Goal: Task Accomplishment & Management: Use online tool/utility

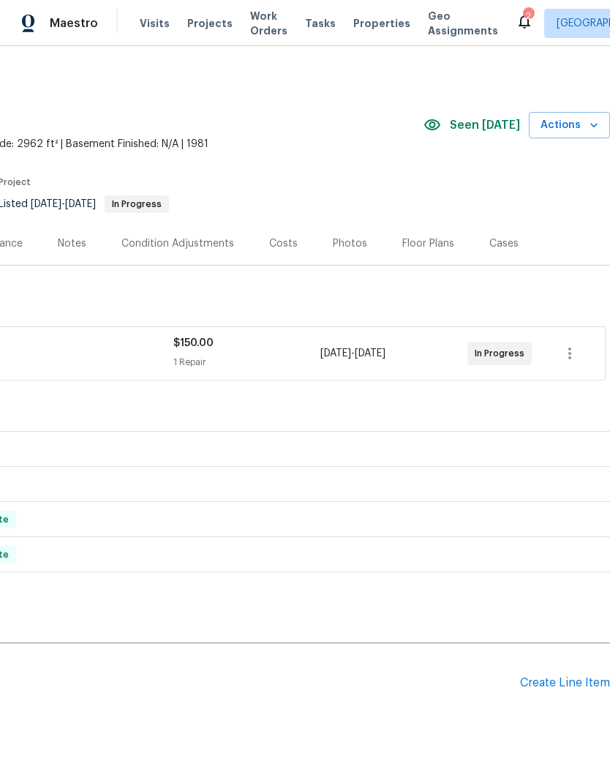
scroll to position [0, 217]
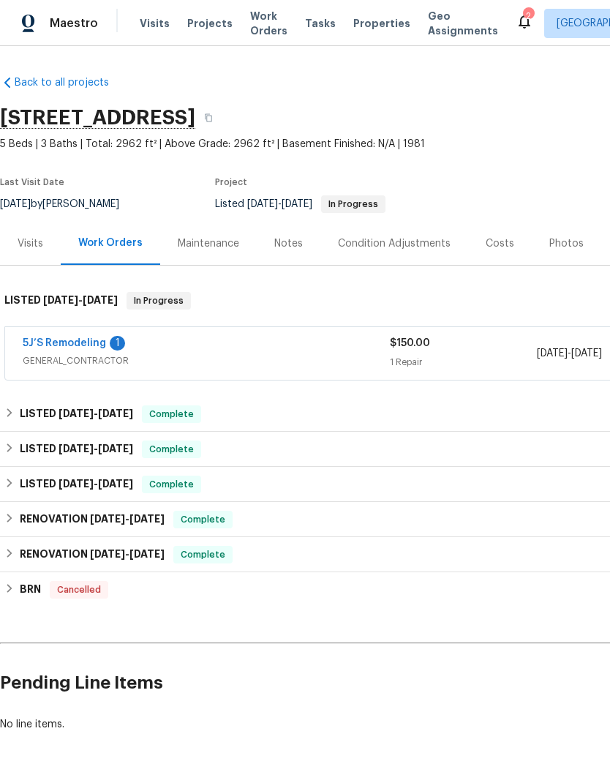
click at [69, 342] on link "5J’S Remodeling" at bounding box center [64, 343] width 83 height 10
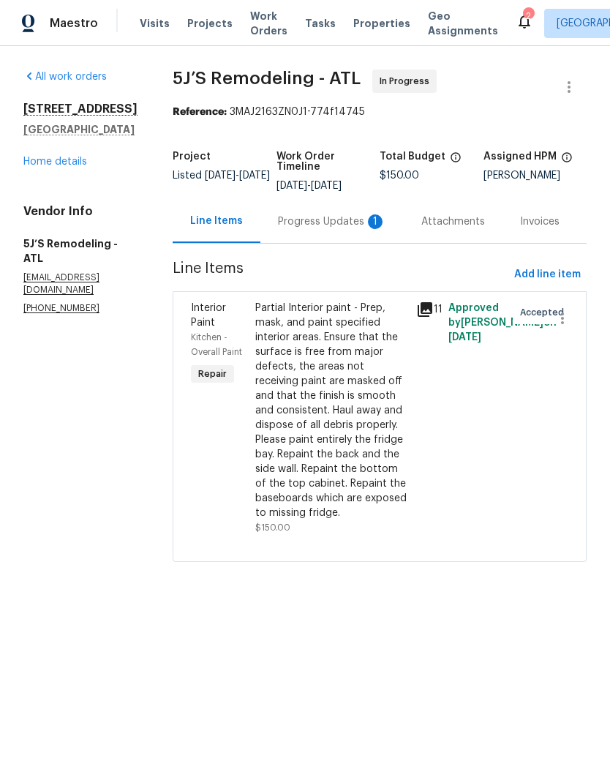
click at [331, 217] on div "Progress Updates 1" at bounding box center [332, 221] width 108 height 15
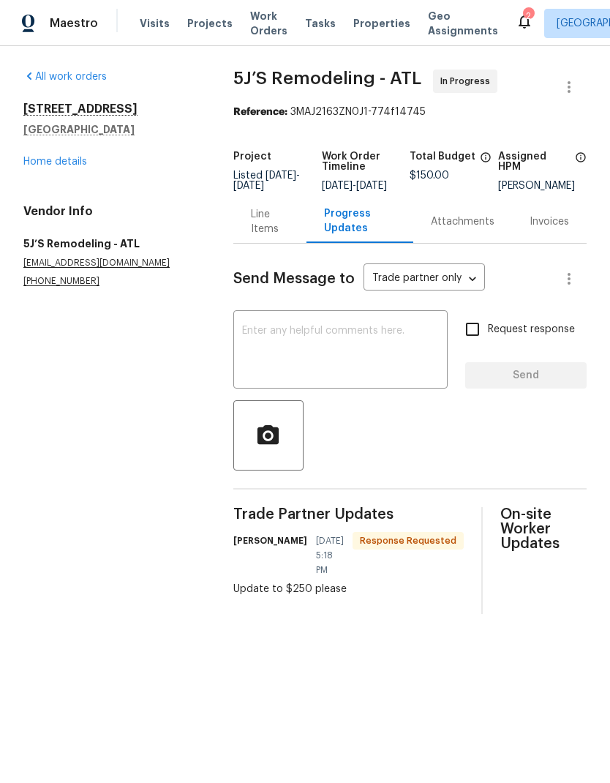
click at [262, 236] on div "Line Items" at bounding box center [270, 221] width 38 height 29
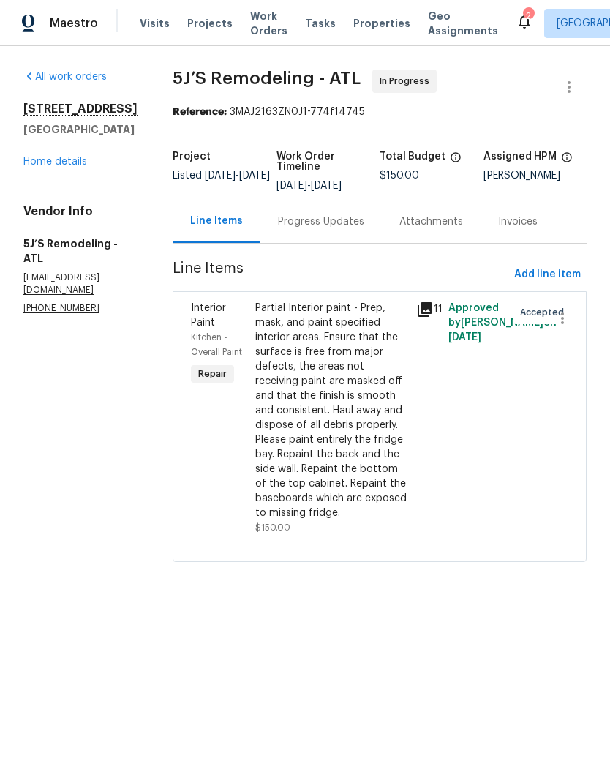
click at [338, 455] on div "Partial Interior paint - Prep, mask, and paint specified interior areas. Ensure…" at bounding box center [331, 411] width 152 height 220
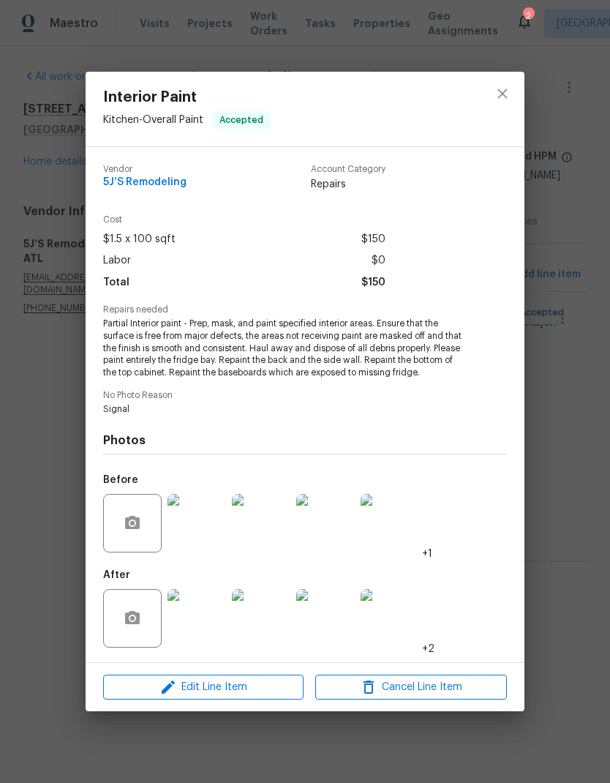
click at [229, 691] on span "Edit Line Item" at bounding box center [204, 688] width 192 height 18
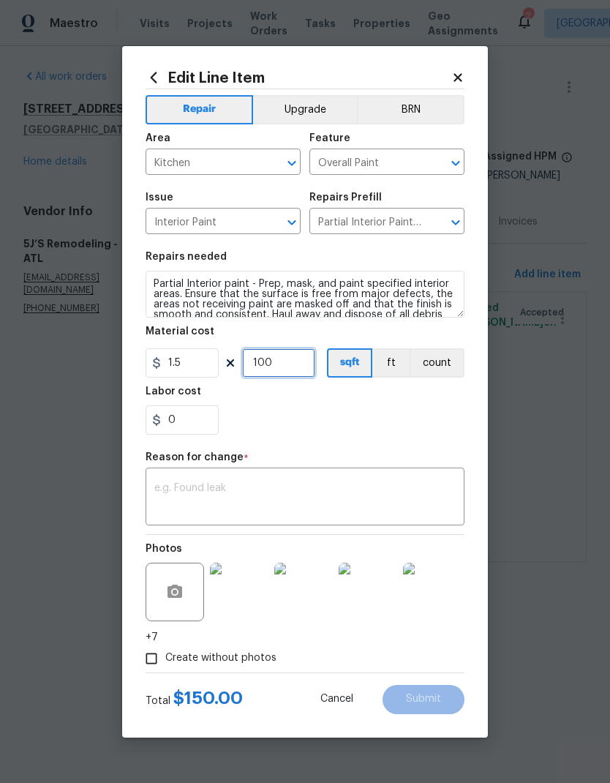
click at [296, 362] on input "100" at bounding box center [278, 362] width 73 height 29
click at [199, 416] on input "0" at bounding box center [182, 420] width 73 height 29
type input "100"
click at [326, 497] on textarea at bounding box center [305, 498] width 302 height 31
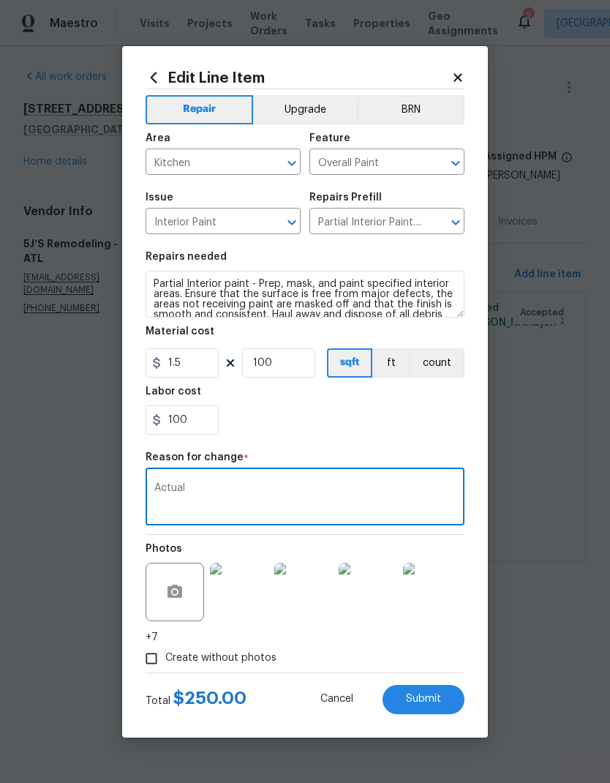
type textarea "Actual"
click at [436, 709] on button "Submit" at bounding box center [424, 699] width 82 height 29
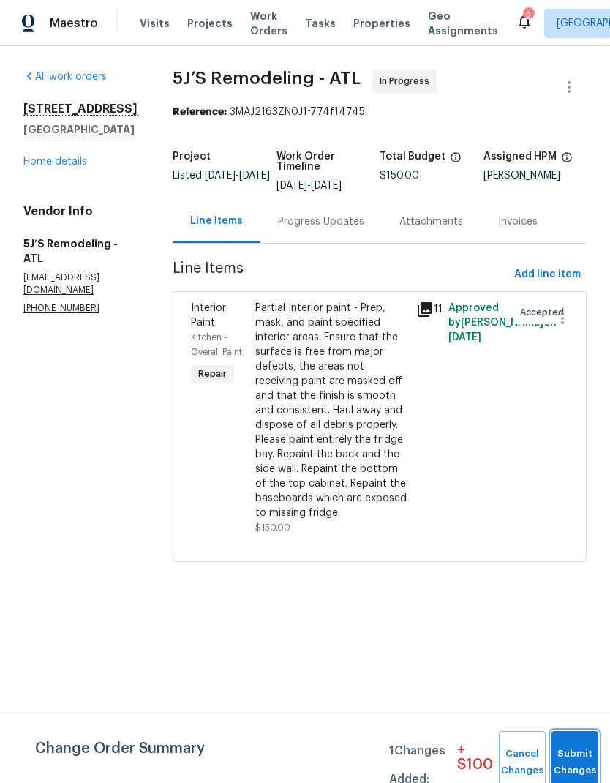
click at [576, 761] on span "Submit Changes" at bounding box center [575, 763] width 32 height 34
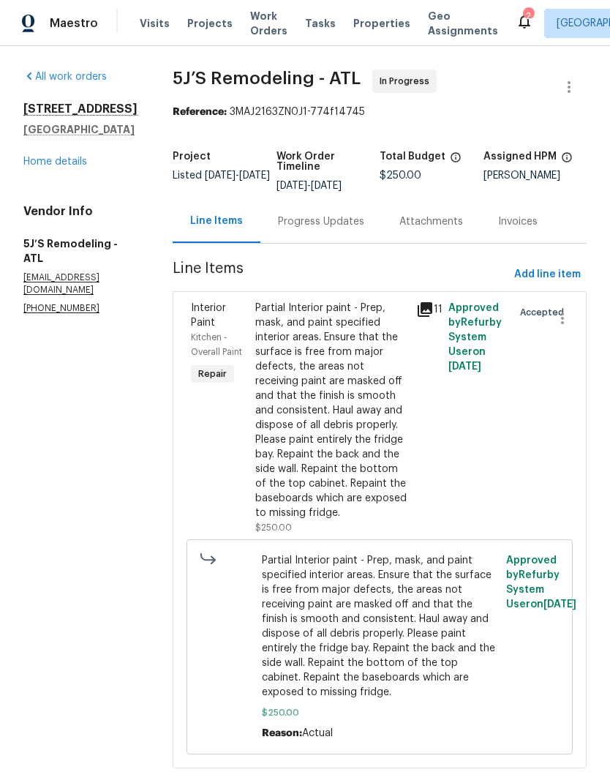
click at [312, 220] on div "Progress Updates" at bounding box center [321, 221] width 86 height 15
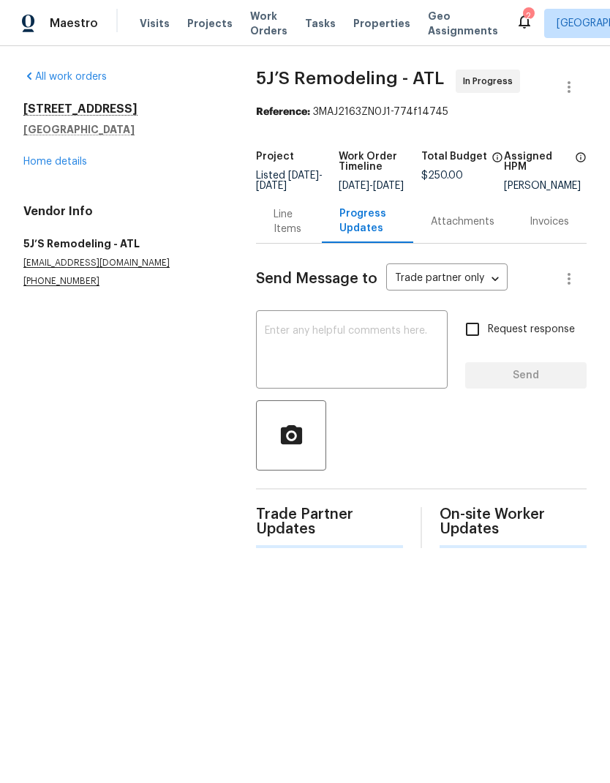
click at [344, 357] on textarea at bounding box center [352, 351] width 174 height 51
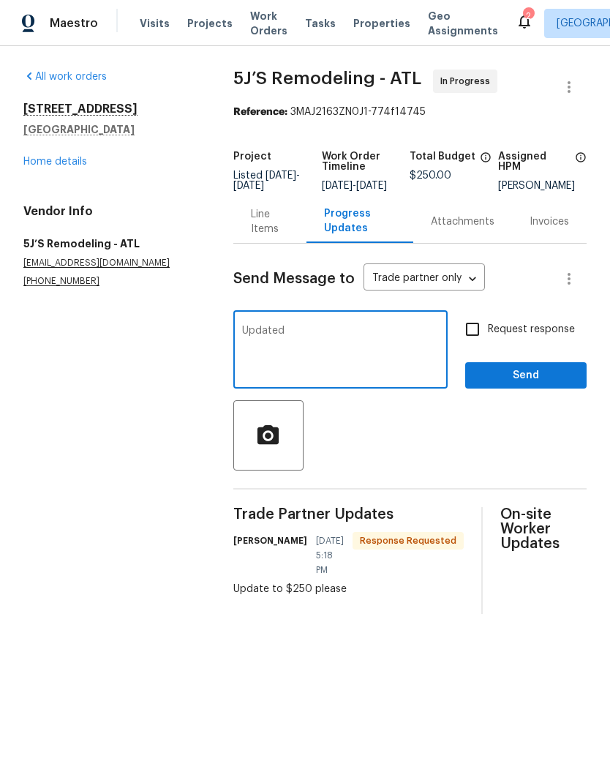
type textarea "Updated"
click at [471, 340] on input "Request response" at bounding box center [472, 329] width 31 height 31
checkbox input "true"
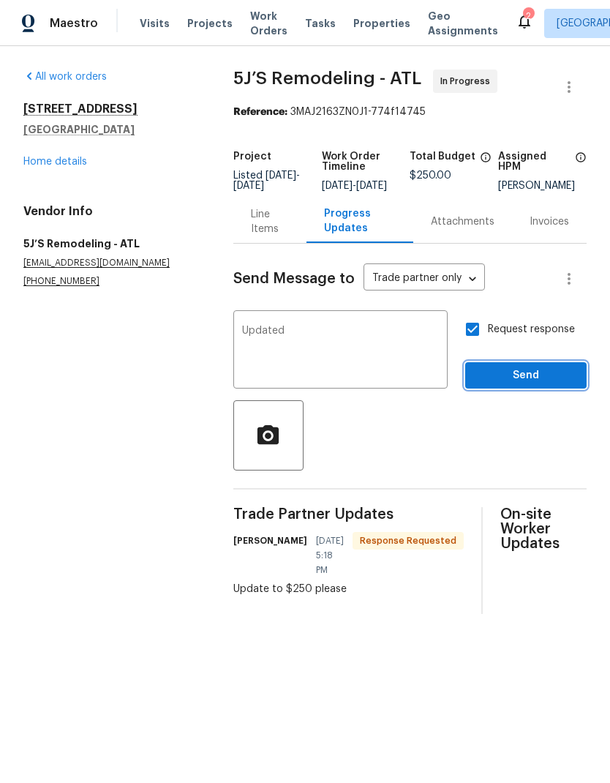
click at [526, 385] on span "Send" at bounding box center [526, 376] width 98 height 18
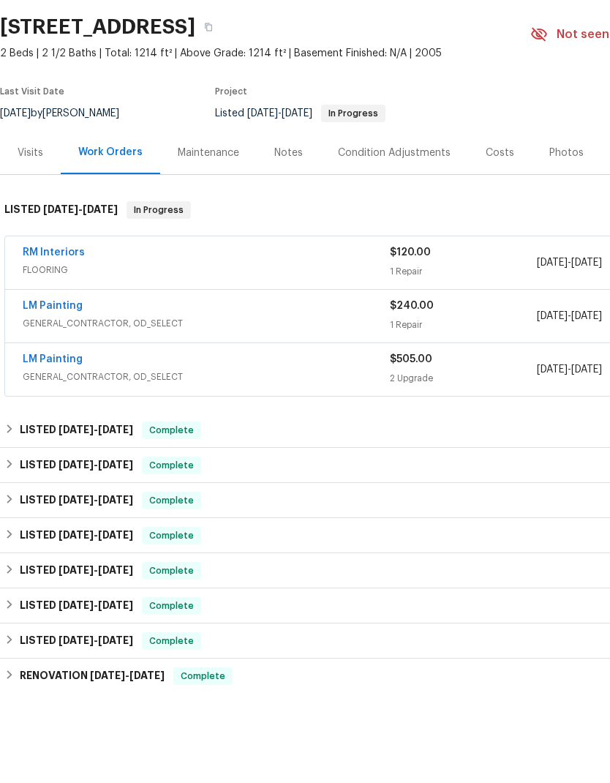
scroll to position [59, 0]
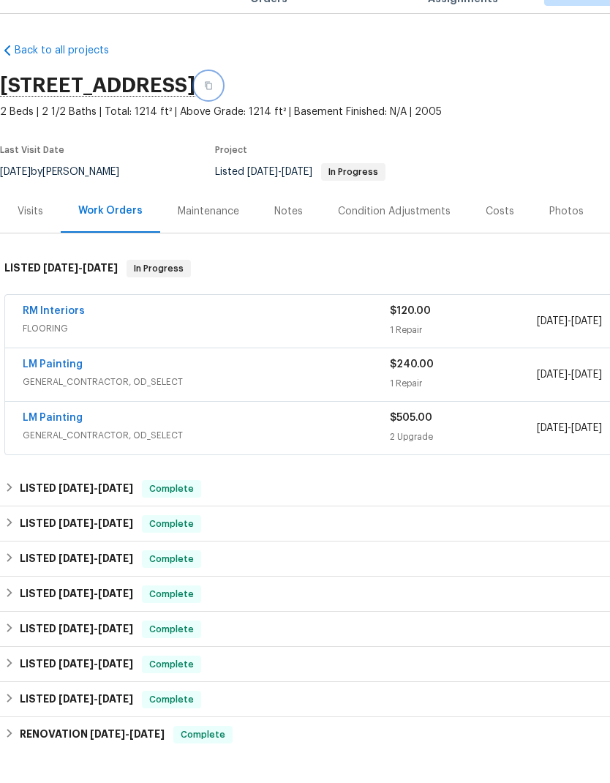
click at [222, 105] on button "button" at bounding box center [208, 118] width 26 height 26
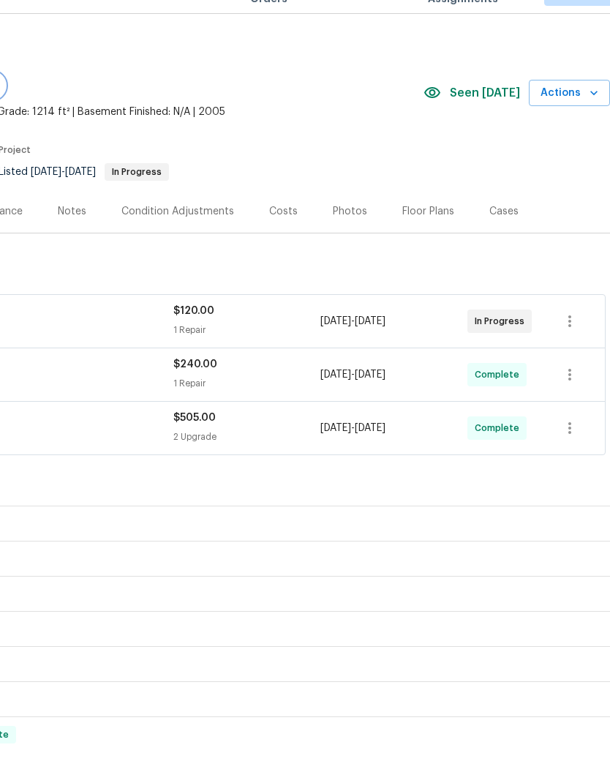
scroll to position [0, 217]
click at [568, 116] on span "Actions" at bounding box center [570, 125] width 58 height 18
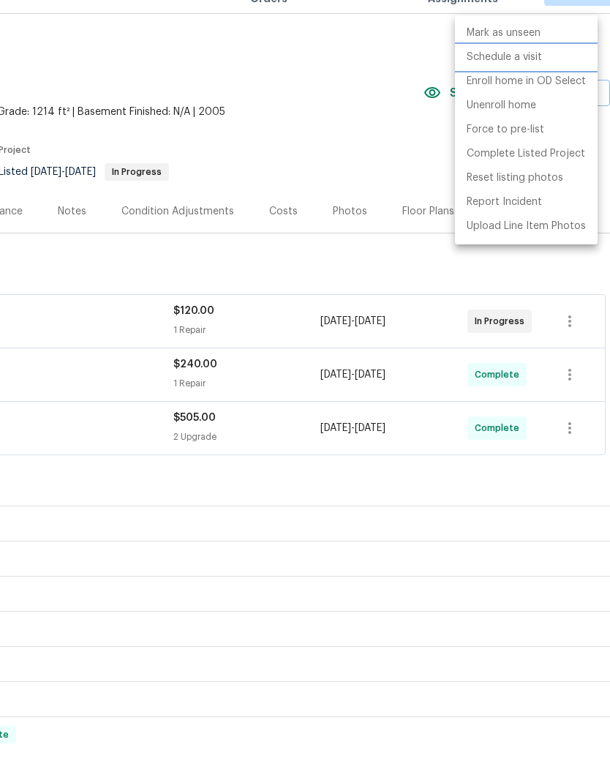
click at [513, 82] on p "Schedule a visit" at bounding box center [504, 89] width 75 height 15
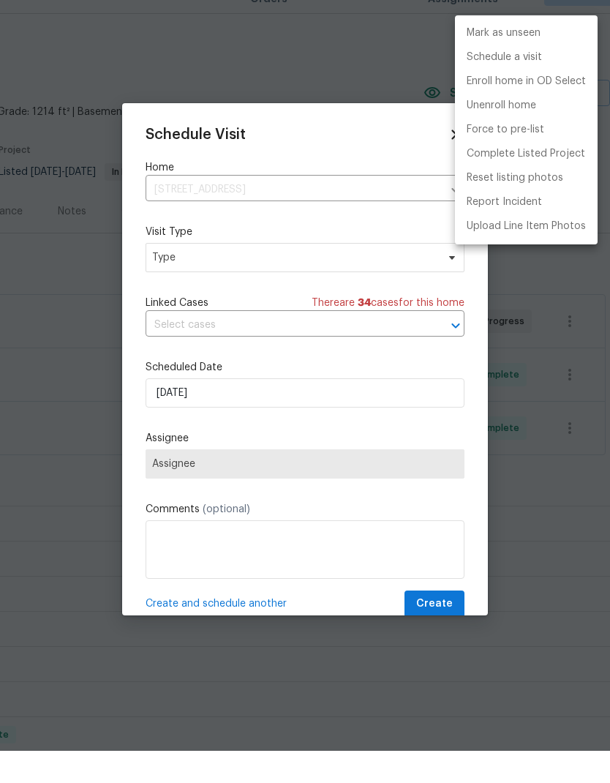
click at [356, 259] on div at bounding box center [305, 391] width 610 height 783
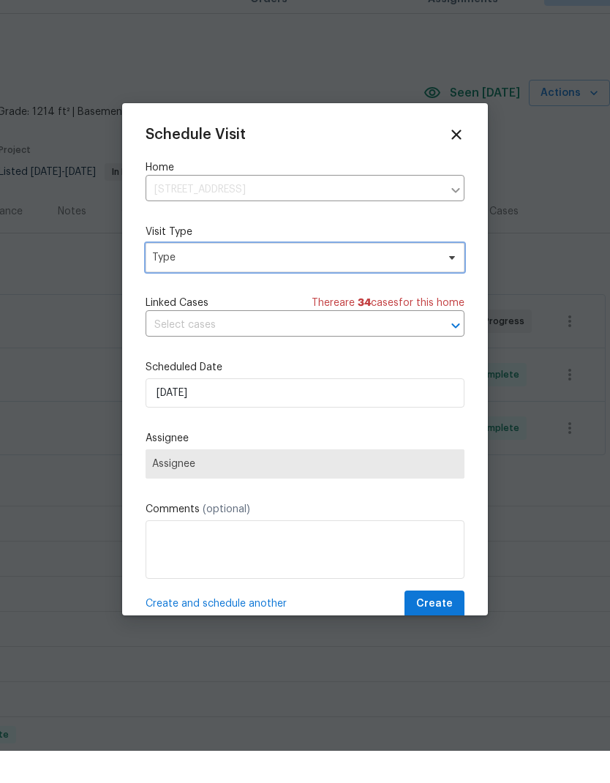
click at [250, 283] on span "Type" at bounding box center [294, 290] width 285 height 15
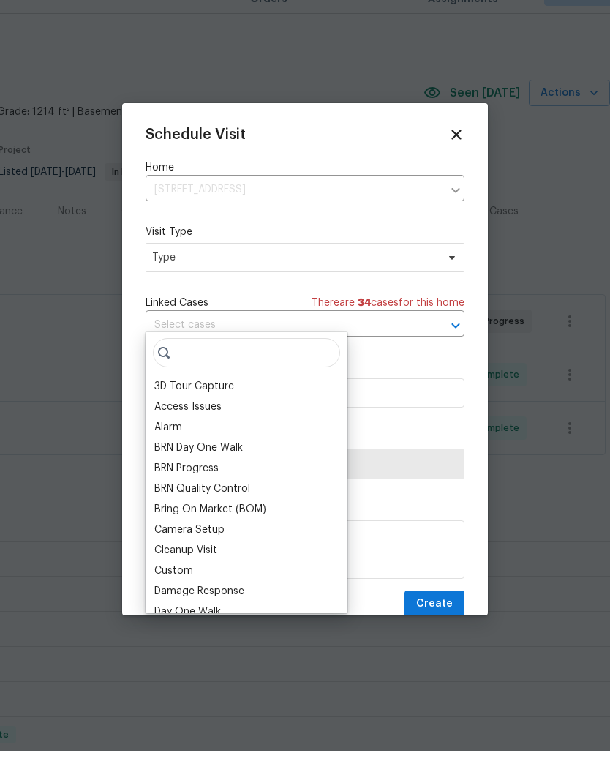
click at [241, 534] on div "Bring On Market (BOM)" at bounding box center [210, 541] width 112 height 15
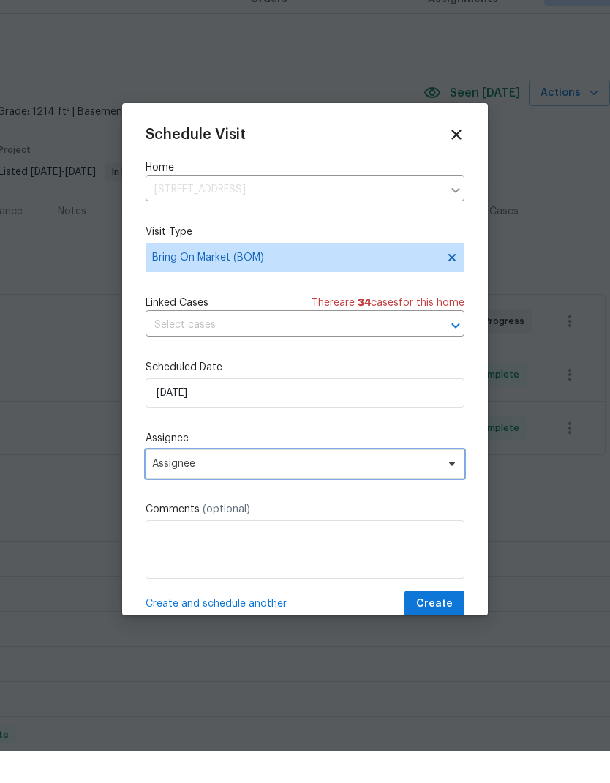
click at [286, 490] on span "Assignee" at bounding box center [295, 496] width 287 height 12
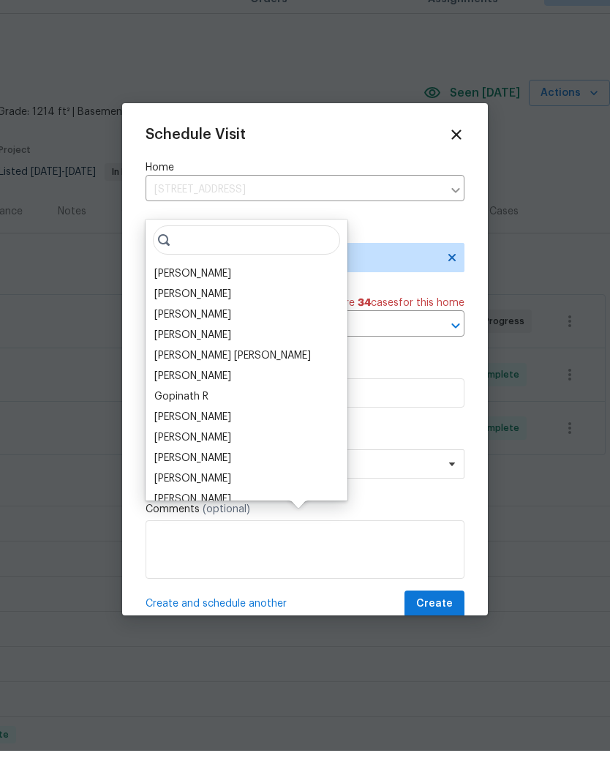
click at [185, 299] on div "[PERSON_NAME]" at bounding box center [192, 306] width 77 height 15
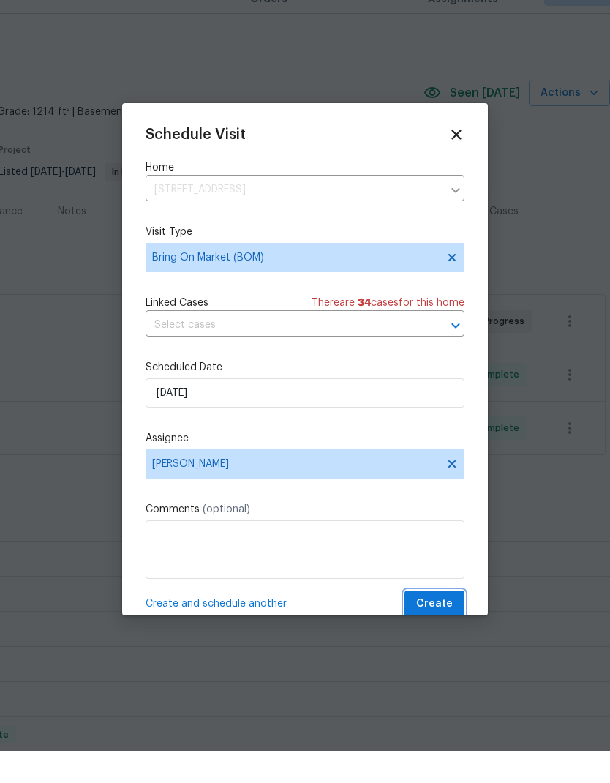
click at [444, 627] on span "Create" at bounding box center [434, 636] width 37 height 18
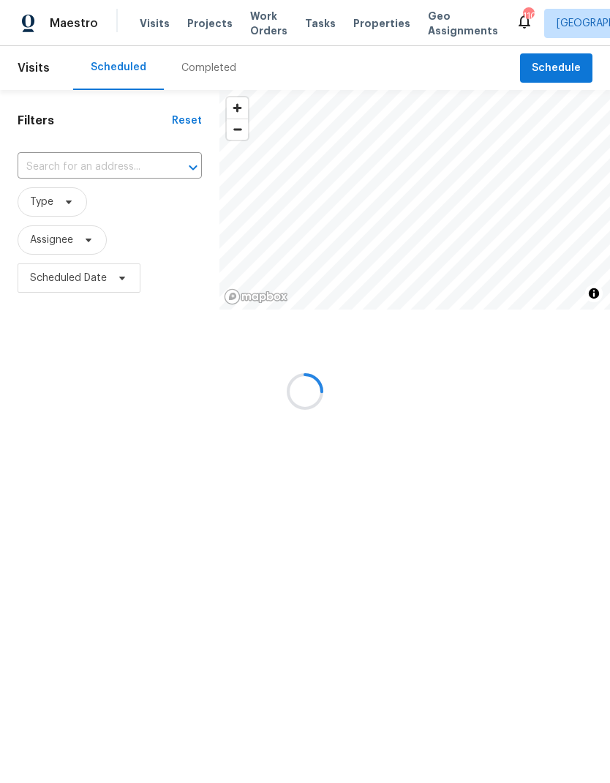
click at [198, 61] on div at bounding box center [305, 391] width 610 height 783
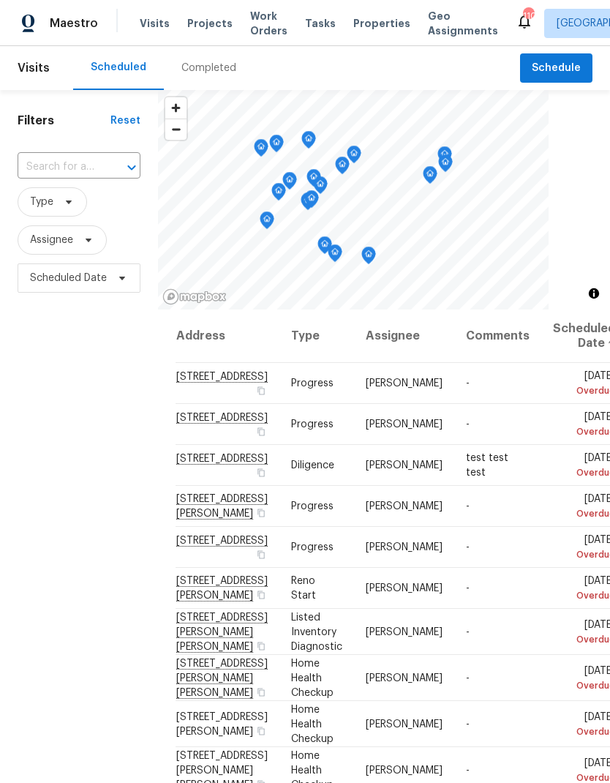
click at [74, 160] on input "text" at bounding box center [59, 167] width 82 height 23
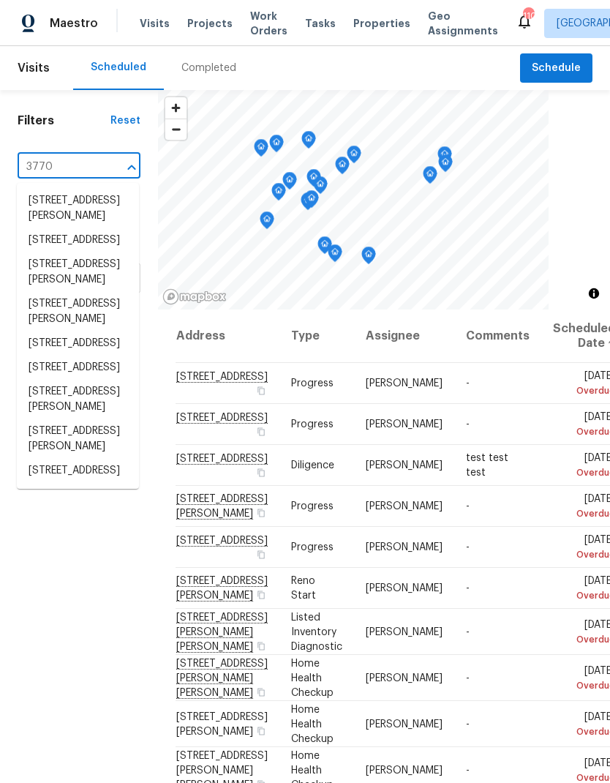
type input "3770"
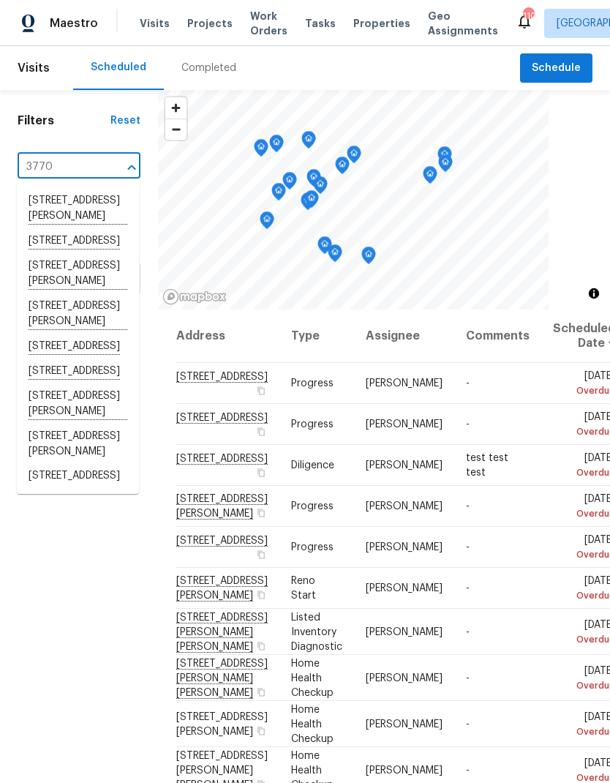
click at [96, 359] on li "3770 Lakeside Walk Dr NW, Lilburn, GA 30047" at bounding box center [78, 347] width 122 height 25
